Goal: Use online tool/utility

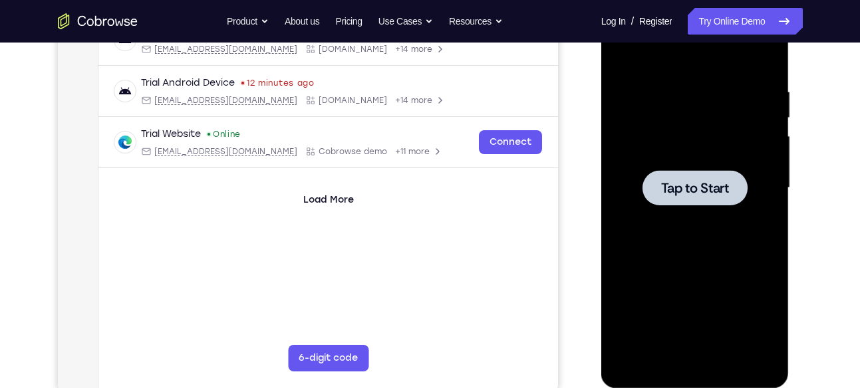
click at [687, 186] on span "Tap to Start" at bounding box center [695, 188] width 68 height 13
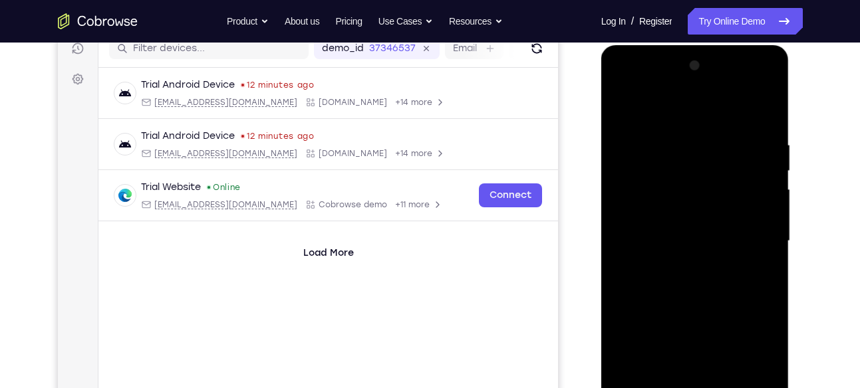
click at [689, 199] on div at bounding box center [695, 241] width 168 height 372
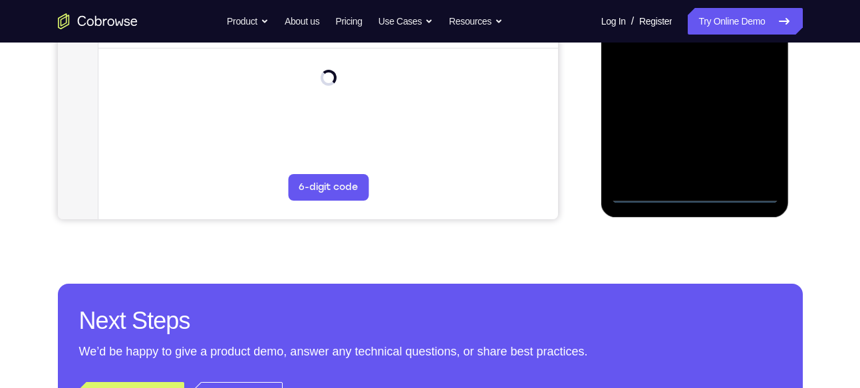
scroll to position [382, 0]
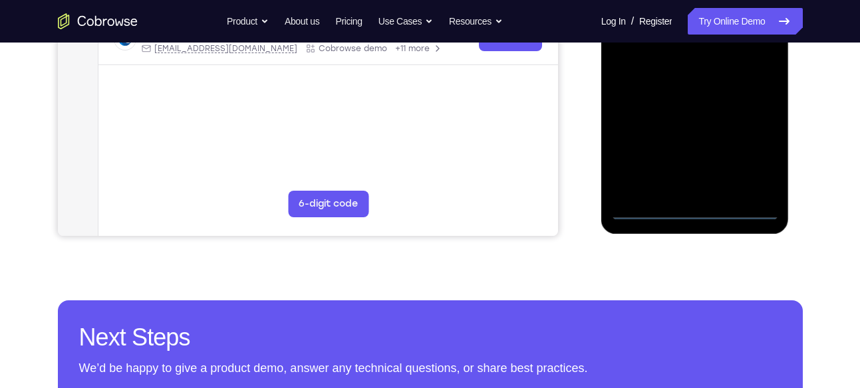
click at [698, 212] on div at bounding box center [695, 34] width 168 height 372
click at [752, 161] on div at bounding box center [695, 34] width 168 height 372
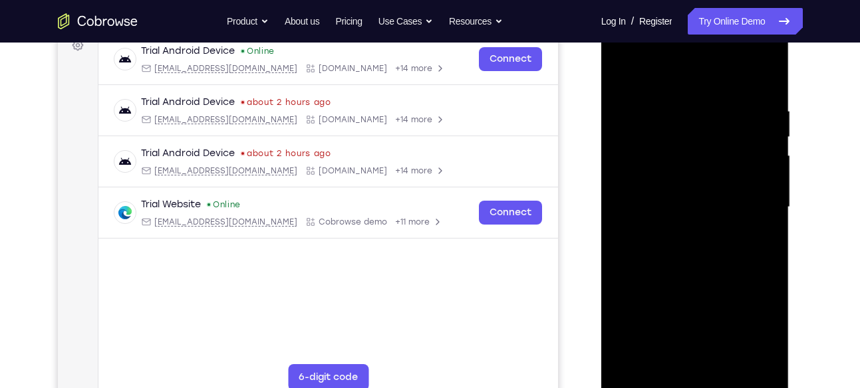
scroll to position [200, 0]
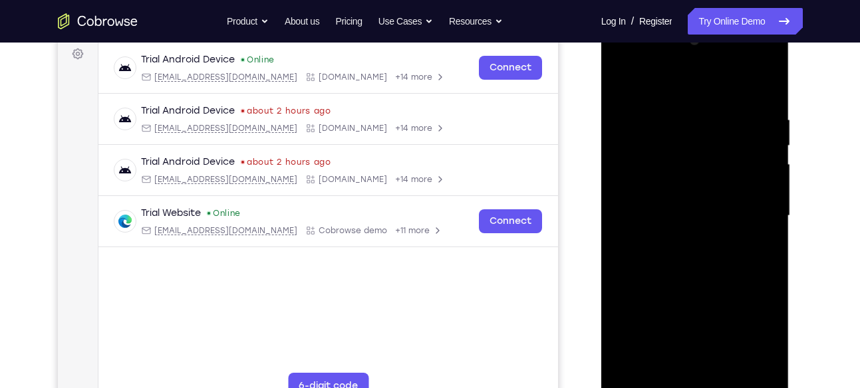
click at [654, 53] on div at bounding box center [695, 216] width 168 height 372
click at [673, 85] on div at bounding box center [695, 216] width 168 height 372
click at [752, 204] on div at bounding box center [695, 216] width 168 height 372
click at [678, 239] on div at bounding box center [695, 216] width 168 height 372
click at [683, 198] on div at bounding box center [695, 216] width 168 height 372
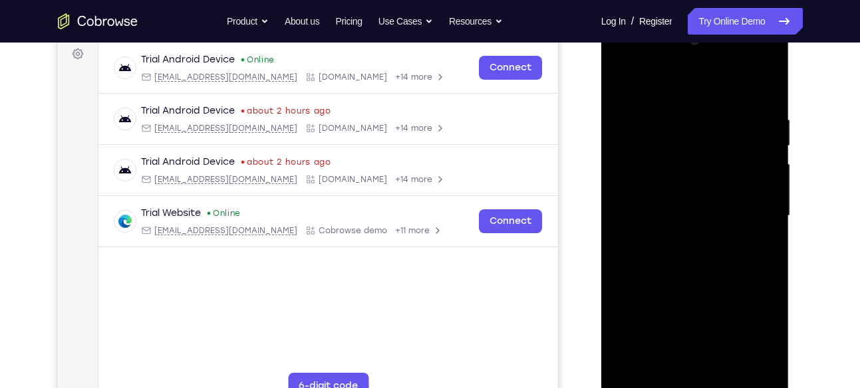
click at [683, 198] on div at bounding box center [695, 216] width 168 height 372
click at [672, 220] on div at bounding box center [695, 216] width 168 height 372
click at [719, 279] on div at bounding box center [695, 216] width 168 height 372
click at [732, 374] on div at bounding box center [695, 216] width 168 height 372
click at [694, 285] on div at bounding box center [695, 216] width 168 height 372
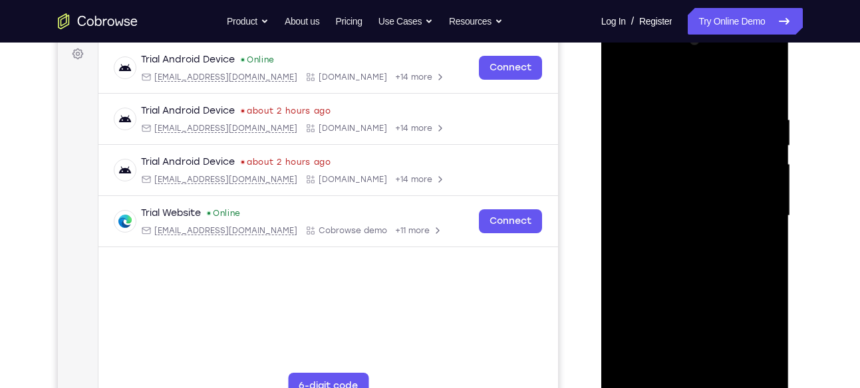
click at [768, 139] on div at bounding box center [695, 216] width 168 height 372
click at [666, 198] on div at bounding box center [695, 216] width 168 height 372
drag, startPoint x: 686, startPoint y: 90, endPoint x: 687, endPoint y: 31, distance: 59.2
click at [687, 31] on div at bounding box center [695, 216] width 168 height 372
drag, startPoint x: 646, startPoint y: 94, endPoint x: 650, endPoint y: 29, distance: 65.3
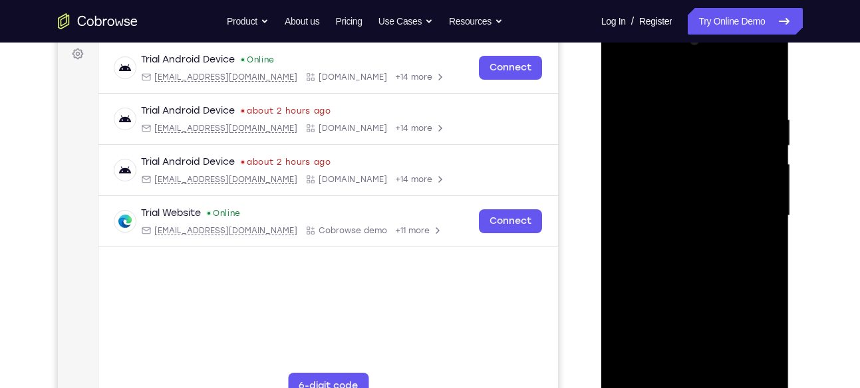
click at [650, 30] on div at bounding box center [695, 216] width 168 height 372
click at [624, 88] on div at bounding box center [695, 216] width 168 height 372
click at [621, 82] on div at bounding box center [695, 216] width 168 height 372
click at [677, 92] on div at bounding box center [695, 216] width 168 height 372
click at [749, 110] on div at bounding box center [695, 216] width 168 height 372
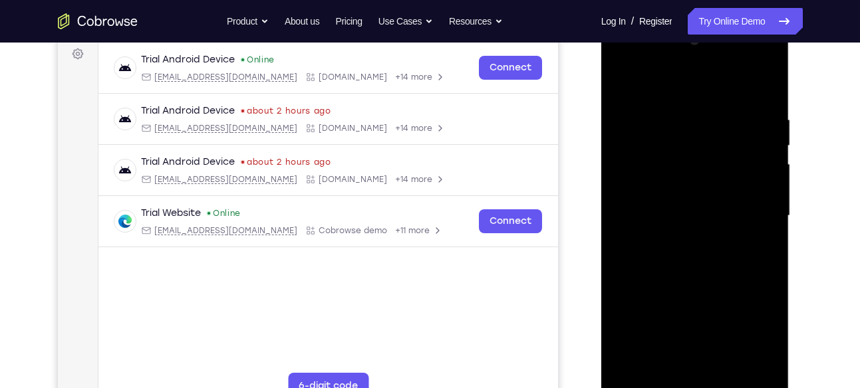
click at [749, 110] on div at bounding box center [695, 216] width 168 height 372
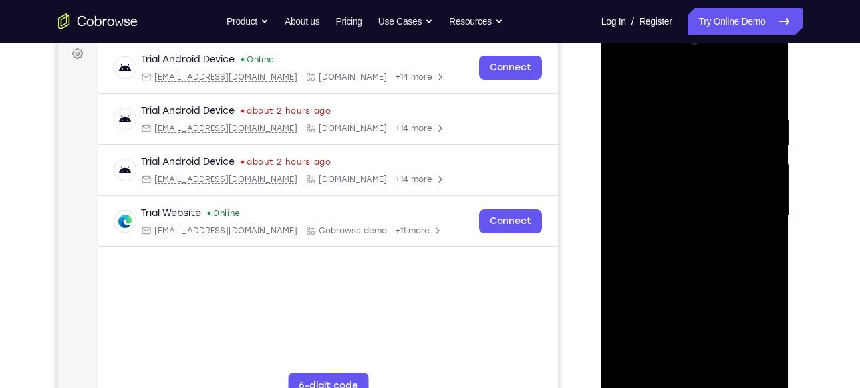
click at [749, 110] on div at bounding box center [695, 216] width 168 height 372
click at [760, 146] on div at bounding box center [695, 216] width 168 height 372
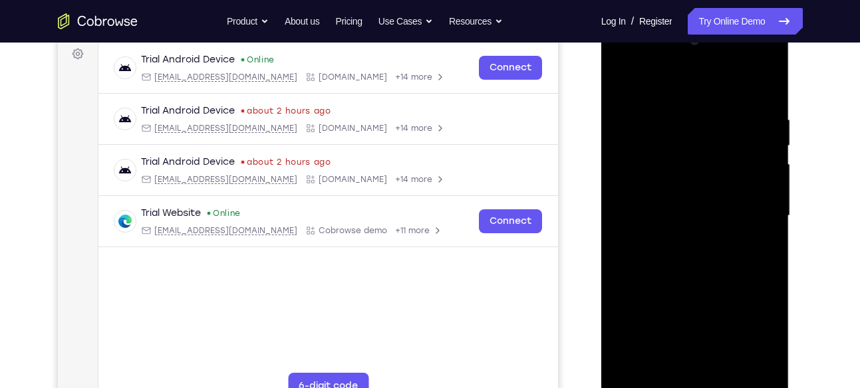
click at [766, 117] on div at bounding box center [695, 216] width 168 height 372
click at [760, 192] on div at bounding box center [695, 216] width 168 height 372
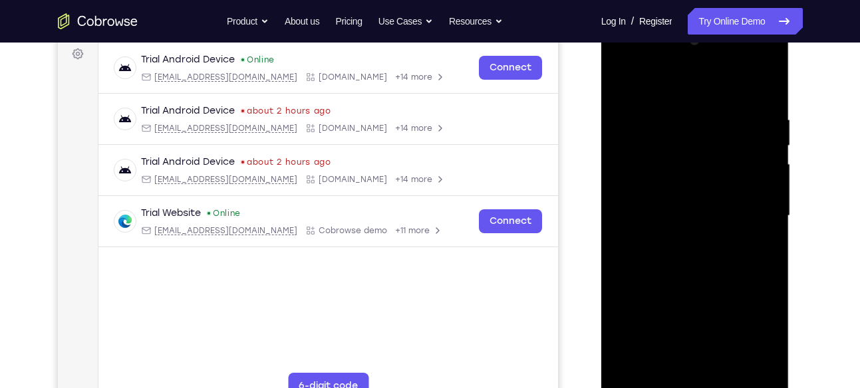
click at [760, 192] on div at bounding box center [695, 216] width 168 height 372
click at [762, 92] on div at bounding box center [695, 216] width 168 height 372
click at [632, 368] on div at bounding box center [695, 216] width 168 height 372
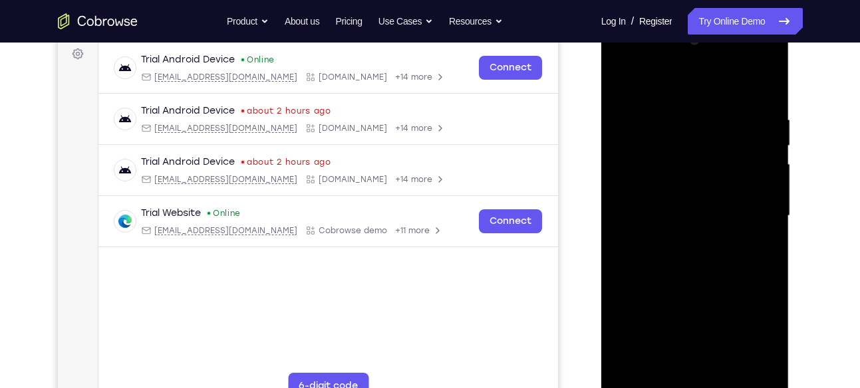
click at [758, 364] on div at bounding box center [695, 216] width 168 height 372
drag, startPoint x: 677, startPoint y: 295, endPoint x: 764, endPoint y: 98, distance: 214.4
click at [764, 98] on div at bounding box center [695, 216] width 168 height 372
click at [754, 198] on div at bounding box center [695, 216] width 168 height 372
drag, startPoint x: 652, startPoint y: 242, endPoint x: 662, endPoint y: 401, distance: 159.3
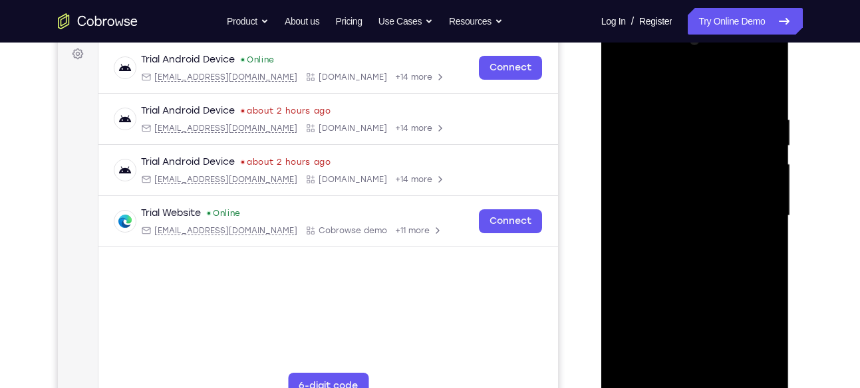
click at [662, 388] on div at bounding box center [695, 216] width 168 height 372
click at [627, 82] on div at bounding box center [695, 216] width 168 height 372
drag, startPoint x: 702, startPoint y: 219, endPoint x: 703, endPoint y: 72, distance: 146.3
click at [703, 72] on div at bounding box center [695, 216] width 168 height 372
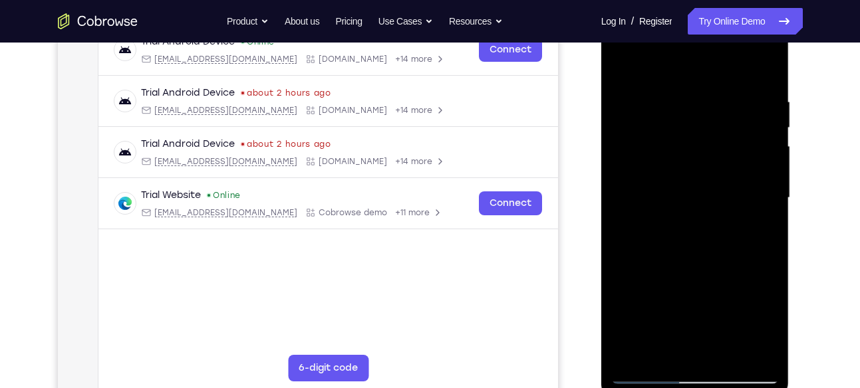
scroll to position [209, 0]
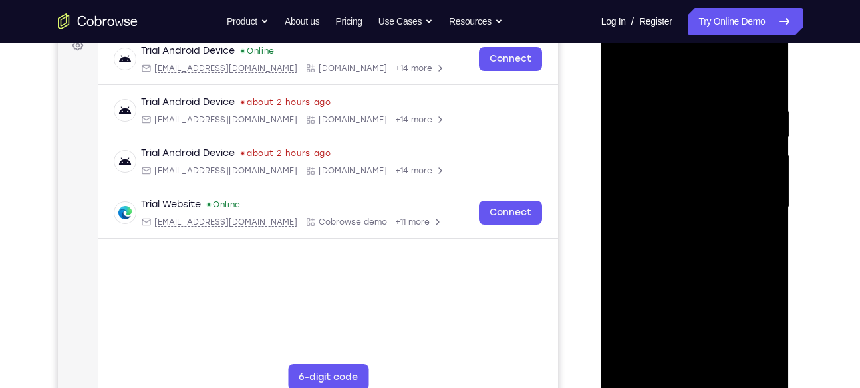
click at [642, 168] on div at bounding box center [695, 207] width 168 height 372
drag, startPoint x: 745, startPoint y: 146, endPoint x: 746, endPoint y: 214, distance: 68.5
click at [746, 214] on div at bounding box center [695, 207] width 168 height 372
click at [767, 206] on div at bounding box center [695, 207] width 168 height 372
click at [768, 207] on div at bounding box center [695, 207] width 168 height 372
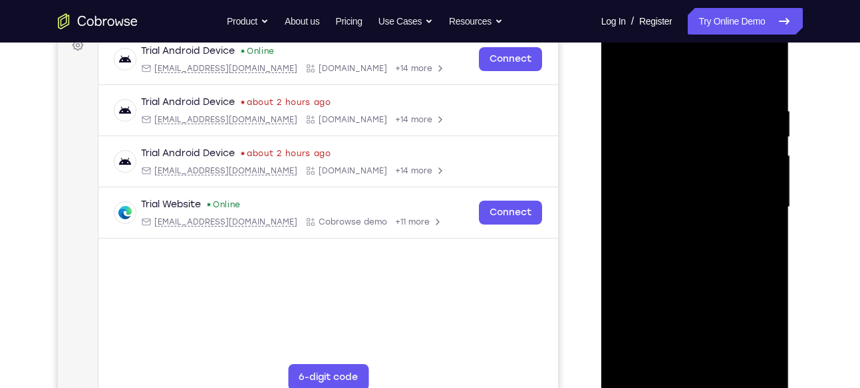
click at [768, 207] on div at bounding box center [695, 207] width 168 height 372
click at [635, 362] on div at bounding box center [695, 207] width 168 height 372
click at [628, 360] on div at bounding box center [695, 207] width 168 height 372
drag, startPoint x: 702, startPoint y: 116, endPoint x: 703, endPoint y: 261, distance: 145.0
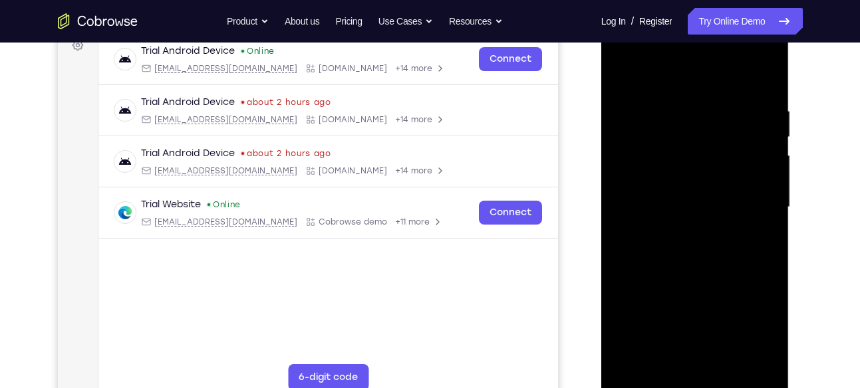
click at [703, 261] on div at bounding box center [695, 207] width 168 height 372
drag, startPoint x: 675, startPoint y: 172, endPoint x: 698, endPoint y: 351, distance: 180.4
click at [698, 351] on div at bounding box center [695, 207] width 168 height 372
drag, startPoint x: 705, startPoint y: 130, endPoint x: 611, endPoint y: 342, distance: 232.2
click at [601, 388] on html "Online web based iOS Simulators and Android Emulators. Run iPhone, iPad, Mobile…" at bounding box center [696, 210] width 190 height 399
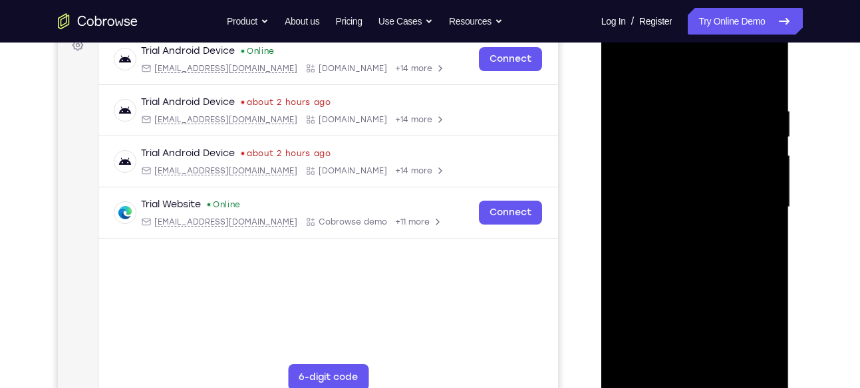
drag, startPoint x: 687, startPoint y: 333, endPoint x: 606, endPoint y: 422, distance: 120.0
click at [606, 388] on html "Online web based iOS Simulators and Android Emulators. Run iPhone, iPad, Mobile…" at bounding box center [696, 210] width 190 height 399
drag, startPoint x: 681, startPoint y: 265, endPoint x: 712, endPoint y: 77, distance: 190.1
click at [712, 77] on div at bounding box center [695, 207] width 168 height 372
